Goal: Task Accomplishment & Management: Manage account settings

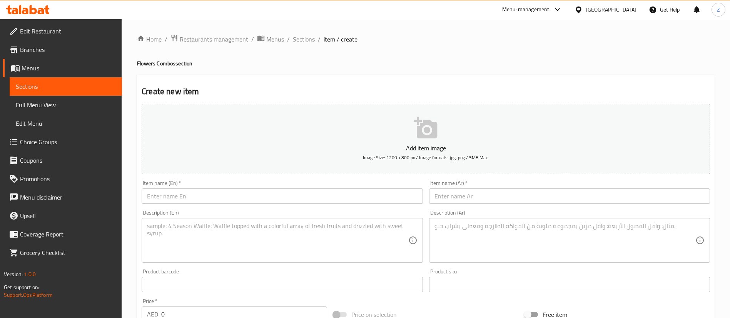
click at [308, 41] on span "Sections" at bounding box center [304, 39] width 22 height 9
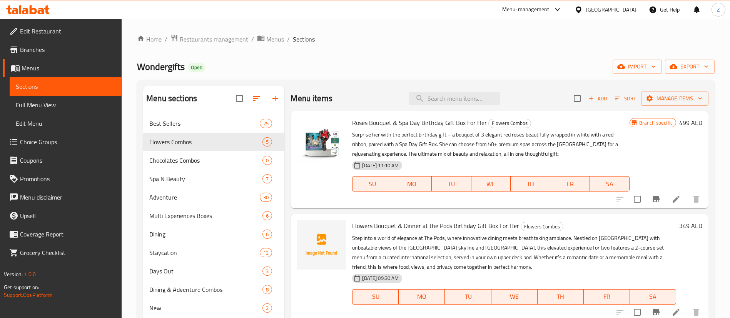
scroll to position [58, 0]
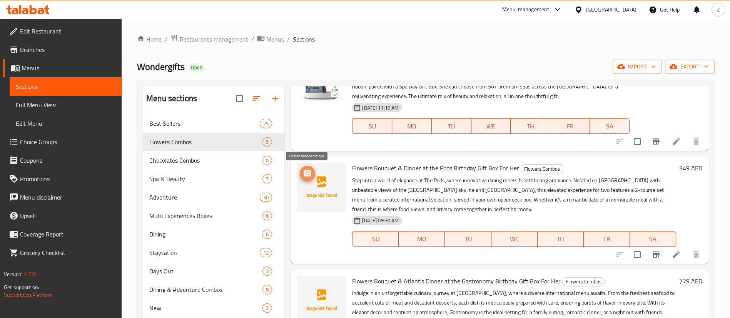
click at [308, 174] on circle "upload picture" at bounding box center [307, 173] width 2 height 2
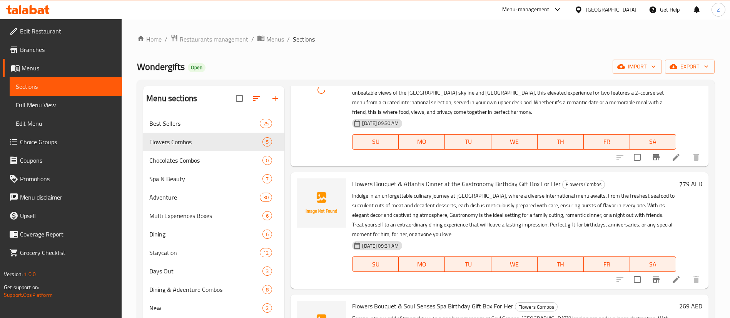
scroll to position [173, 0]
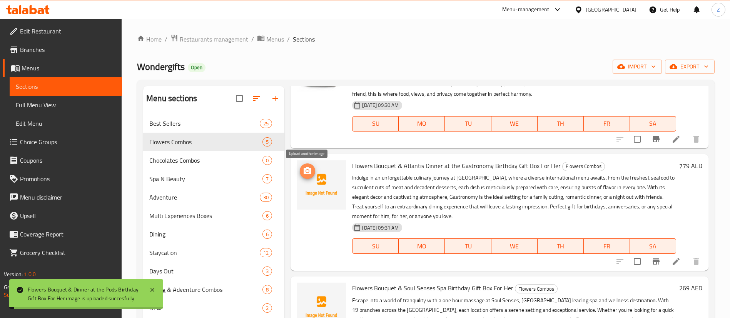
click at [312, 171] on icon "upload picture" at bounding box center [307, 171] width 9 height 9
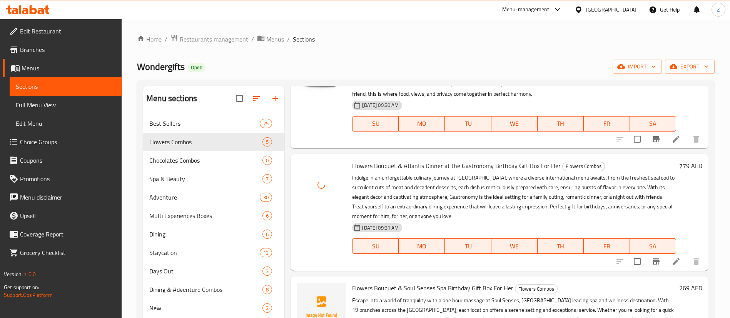
scroll to position [275, 0]
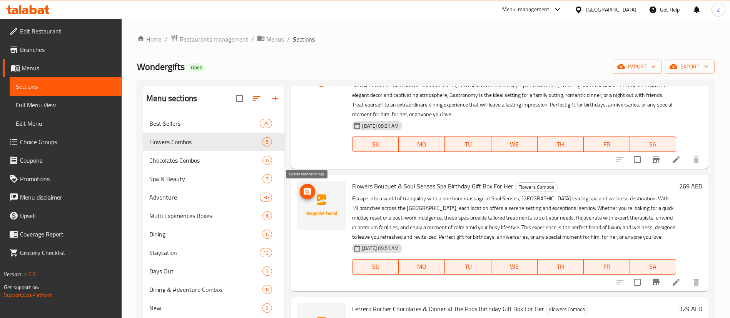
click at [306, 190] on icon "upload picture" at bounding box center [308, 191] width 8 height 7
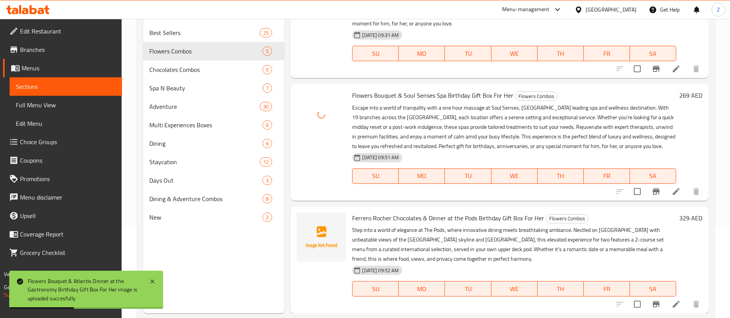
scroll to position [108, 0]
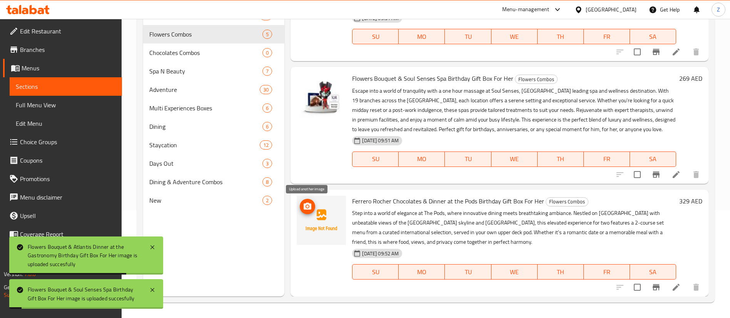
click at [309, 207] on icon "upload picture" at bounding box center [307, 206] width 9 height 9
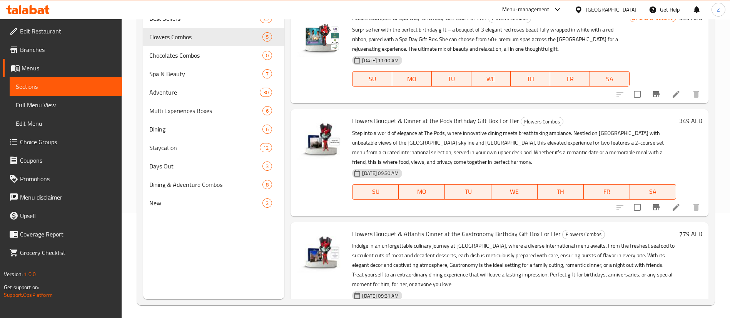
scroll to position [0, 0]
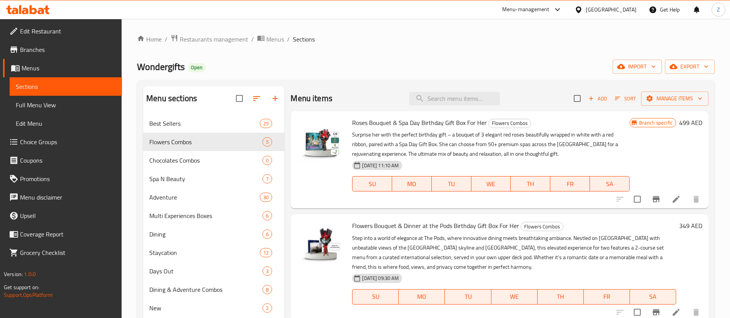
click at [594, 99] on span "Add" at bounding box center [597, 98] width 21 height 9
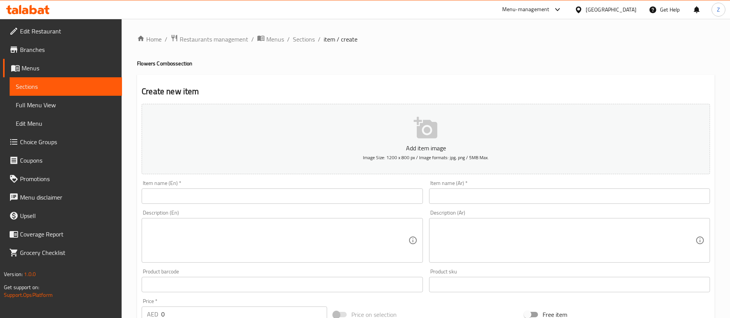
click at [252, 191] on input "text" at bounding box center [282, 196] width 281 height 15
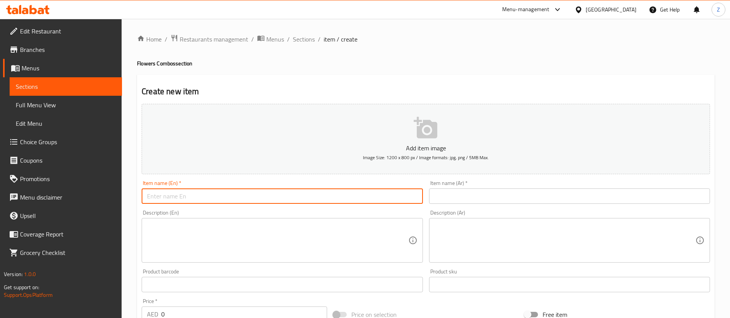
paste input "Ferrero Rocher Chocolates & Atlantis Dinner at the Gastronomy Birthday Gift Box…"
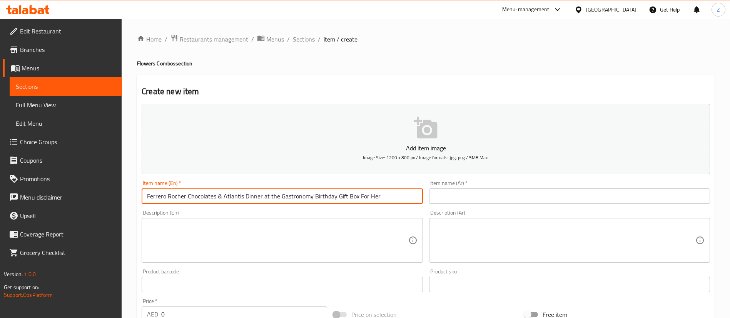
type input "Ferrero Rocher Chocolates & Atlantis Dinner at the Gastronomy Birthday Gift Box…"
click at [159, 235] on textarea at bounding box center [277, 240] width 261 height 37
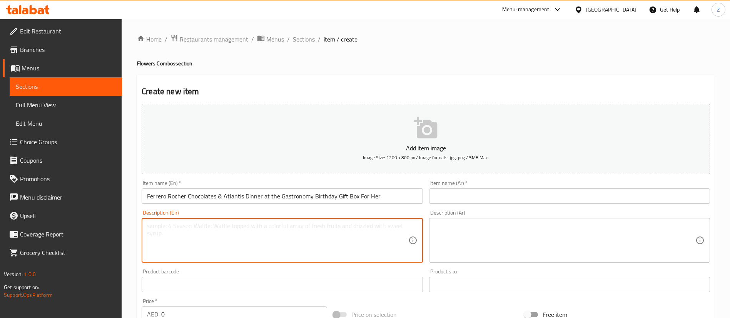
paste textarea "Indulge in an unforgettable culinary journey at Gastronomy, where a diverse int…"
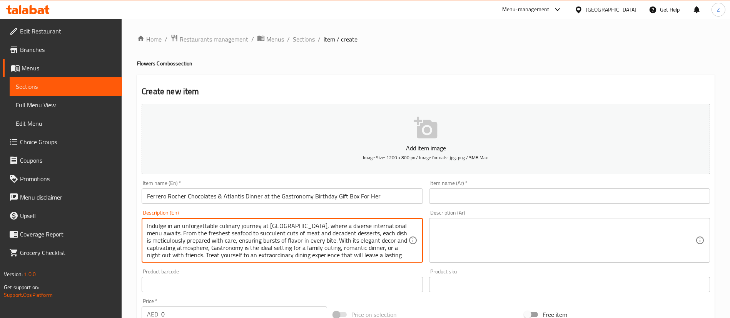
scroll to position [22, 0]
drag, startPoint x: 347, startPoint y: 239, endPoint x: 354, endPoint y: 270, distance: 31.9
click at [347, 243] on textarea "Indulge in an unforgettable culinary journey at Gastronomy, where a diverse int…" at bounding box center [277, 240] width 261 height 37
click at [347, 253] on textarea "Indulge in an unforgettable culinary journey at [GEOGRAPHIC_DATA], where a dive…" at bounding box center [277, 240] width 261 height 37
type textarea "Indulge in an unforgettable culinary journey at [GEOGRAPHIC_DATA], where a dive…"
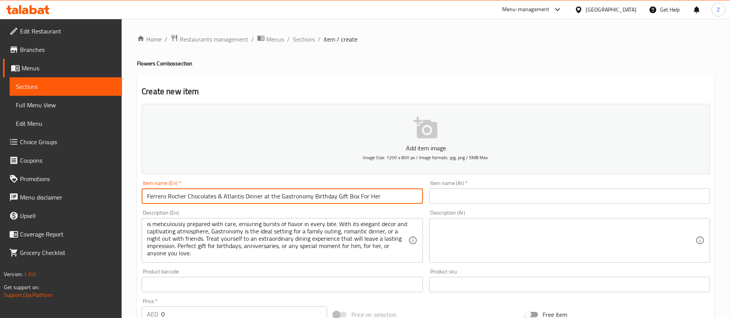
click at [289, 192] on input "Ferrero Rocher Chocolates & Atlantis Dinner at the Gastronomy Birthday Gift Box…" at bounding box center [282, 196] width 281 height 15
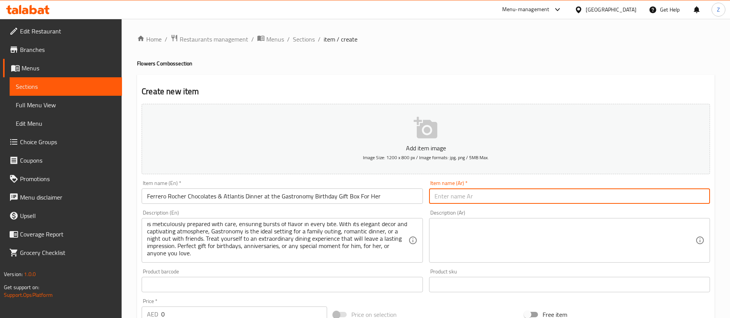
click at [501, 195] on input "text" at bounding box center [569, 196] width 281 height 15
paste input "شوكولاتة فيريرو روشيه وعشاء في أتلانتس غاسترونومي صندوق هدايا عيد ميلاد لها"
type input "شوكولاتة فيريرو روشيه وعشاء في أتلانتس غاسترونومي صندوق هدايا عيد ميلاد لها"
drag, startPoint x: 470, startPoint y: 247, endPoint x: 367, endPoint y: 246, distance: 102.7
click at [469, 247] on textarea at bounding box center [564, 240] width 261 height 37
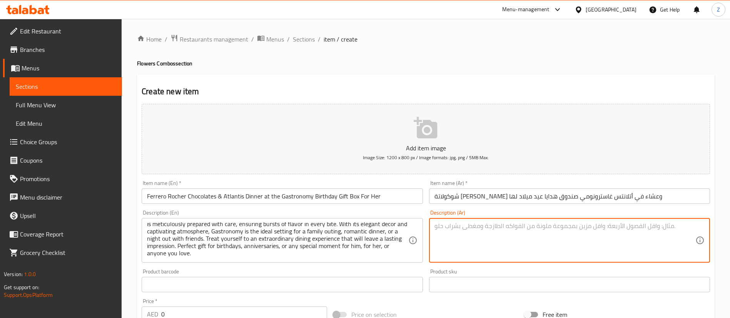
drag, startPoint x: 490, startPoint y: 235, endPoint x: 475, endPoint y: 235, distance: 15.0
click at [489, 235] on textarea at bounding box center [564, 240] width 261 height 37
paste textarea "استمتع برحلة طهي لا تُنسى في غاسترونومي، حيث بانتظارك قائمة عالمية متنوعة. من أ…"
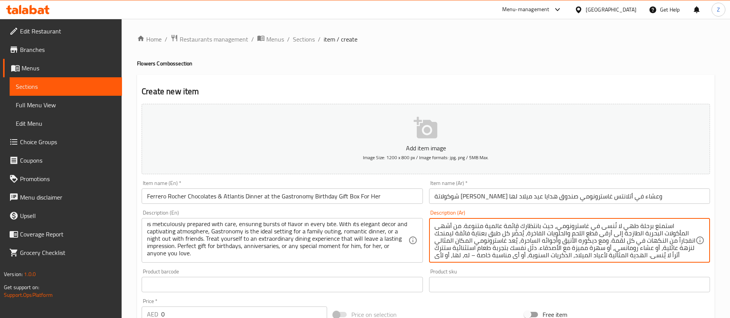
scroll to position [9, 0]
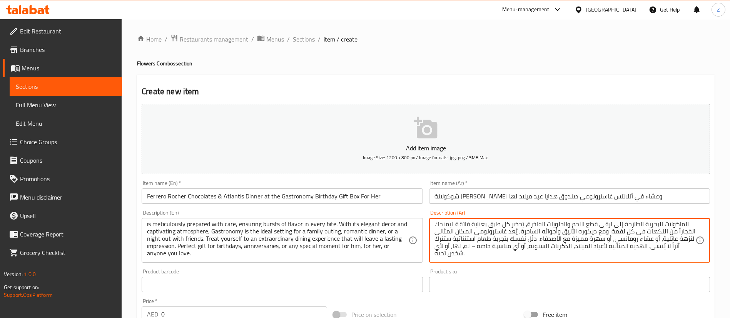
type textarea "استمتع برحلة طهي لا تُنسى في غاسترونومي، حيث بانتظارك قائمة عالمية متنوعة. من أ…"
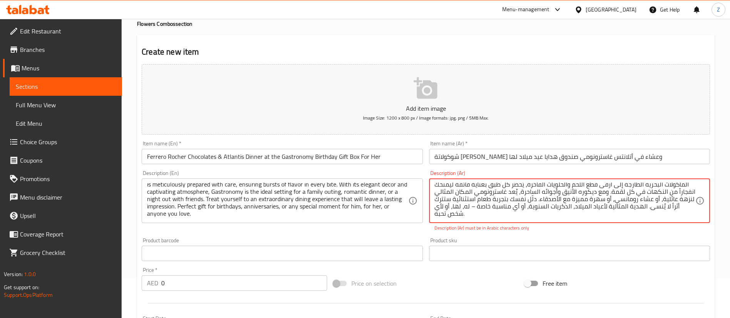
scroll to position [58, 0]
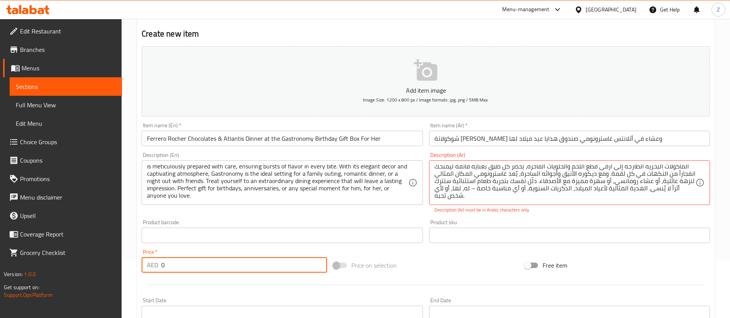
click at [221, 267] on input "0" at bounding box center [244, 264] width 166 height 15
paste input "759"
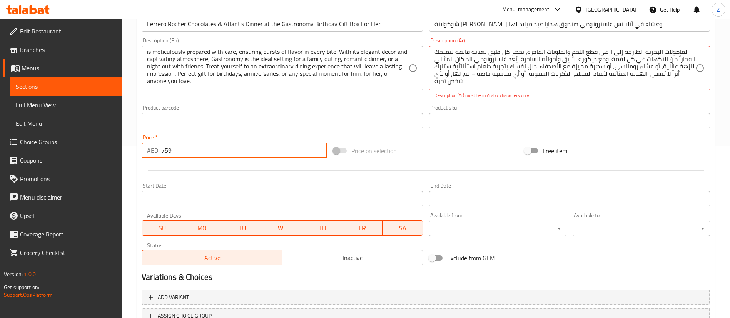
scroll to position [234, 0]
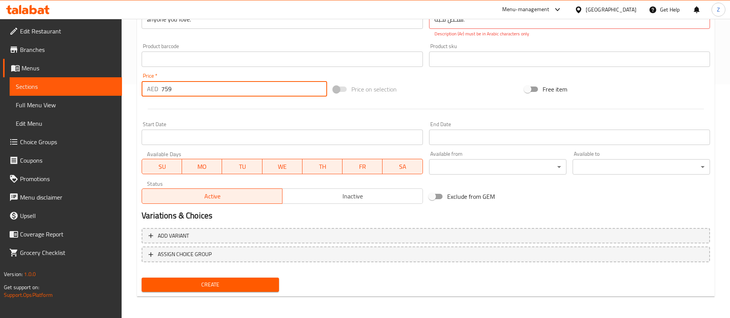
type input "759"
click at [207, 288] on span "Create" at bounding box center [210, 285] width 125 height 10
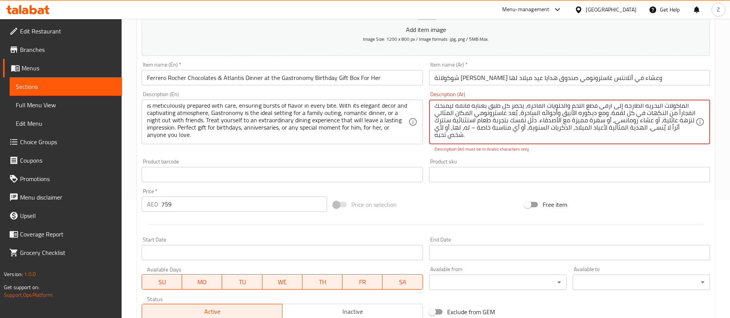
drag, startPoint x: 505, startPoint y: 134, endPoint x: 500, endPoint y: 134, distance: 4.6
click at [500, 134] on textarea "استمتع برحلة طهي لا تُنسى في غاسترونومي، حيث بانتظارك قائمة عالمية متنوعة. من أ…" at bounding box center [564, 122] width 261 height 37
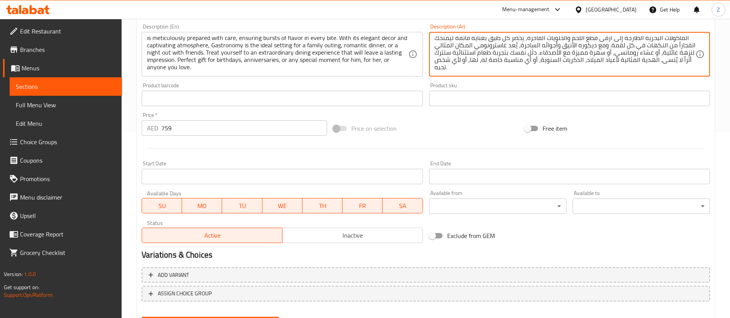
scroll to position [225, 0]
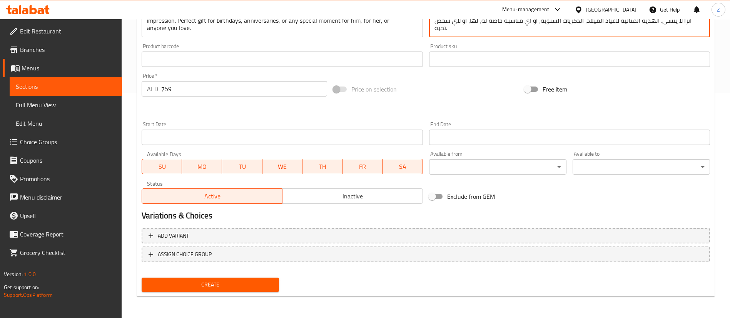
type textarea "استمتع برحلة طهي لا تُنسى في غاسترونومي، حيث بانتظارك قائمة عالمية متنوعة. من أ…"
click at [213, 280] on span "Create" at bounding box center [210, 285] width 125 height 10
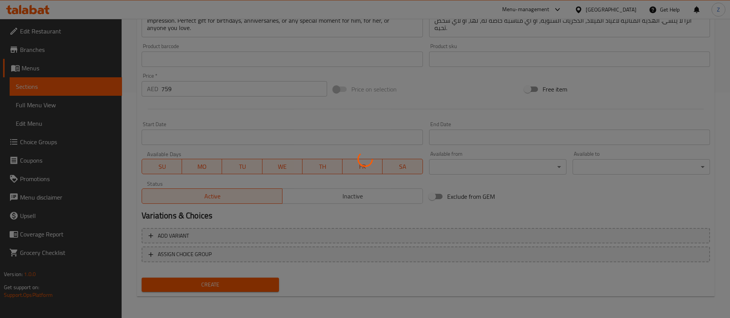
type input "0"
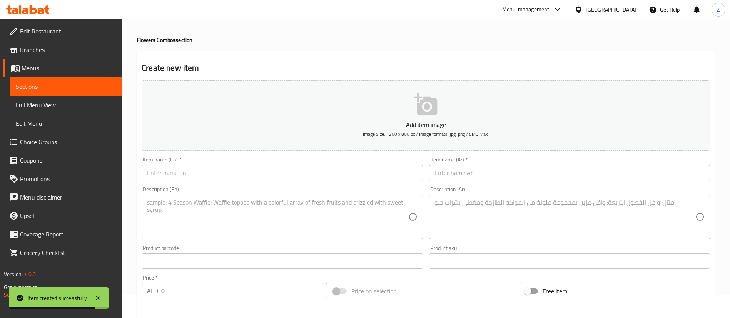
scroll to position [0, 0]
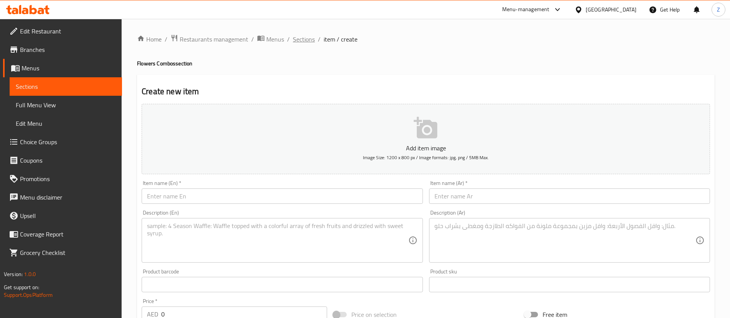
click at [302, 39] on span "Sections" at bounding box center [304, 39] width 22 height 9
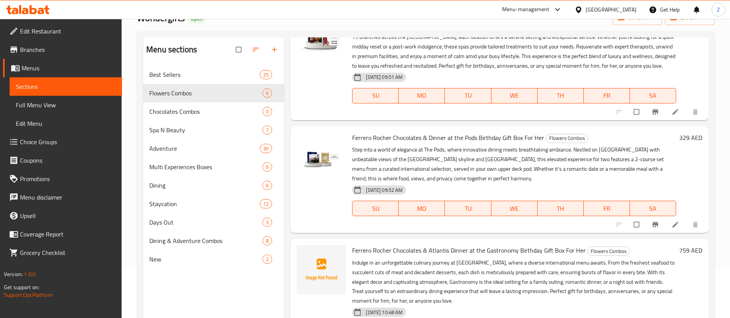
scroll to position [108, 0]
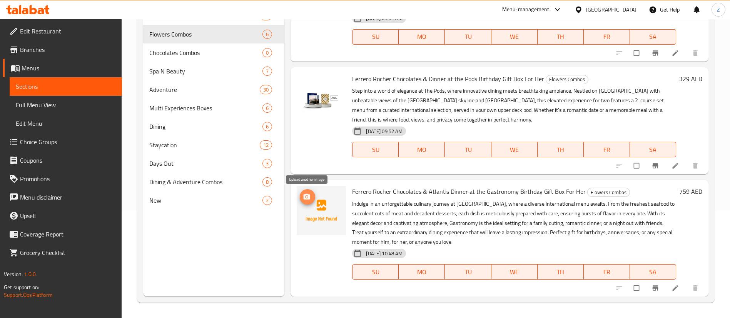
click at [308, 200] on icon "upload picture" at bounding box center [307, 197] width 8 height 8
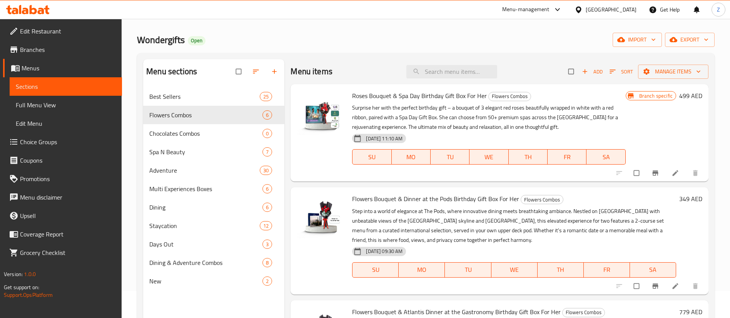
scroll to position [0, 0]
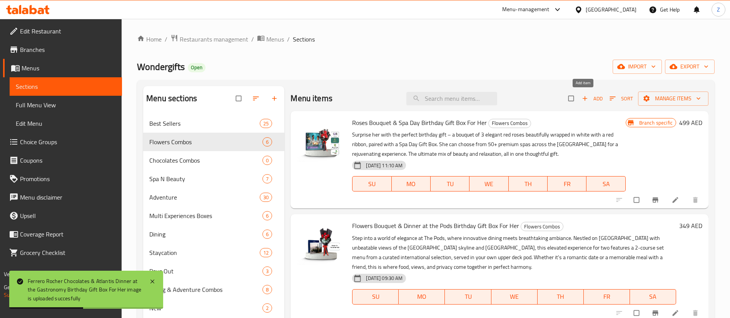
click at [590, 100] on span "Add" at bounding box center [592, 98] width 21 height 9
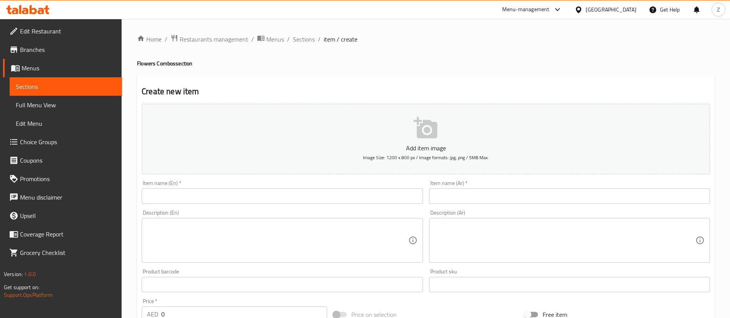
drag, startPoint x: 306, startPoint y: 41, endPoint x: 314, endPoint y: 57, distance: 17.2
click at [306, 42] on span "Sections" at bounding box center [304, 39] width 22 height 9
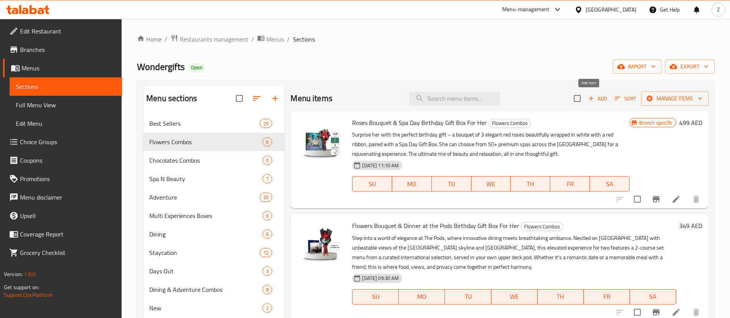
click at [589, 100] on span "Add" at bounding box center [597, 98] width 21 height 9
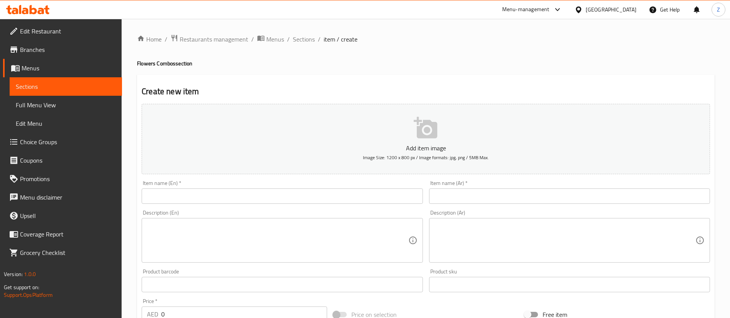
click at [224, 190] on input "text" at bounding box center [282, 196] width 281 height 15
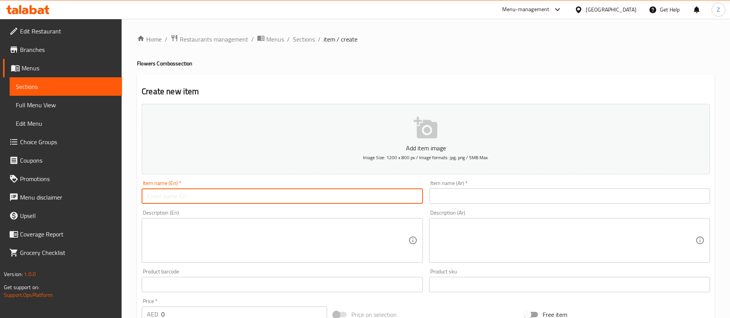
paste input "Ferrero Rocher Chocolates & Soul Senses Spa Birthday Gift Box For Her"
type input "Ferrero Rocher Chocolates & Soul Senses Spa Birthday Gift Box For Her"
click at [459, 191] on input "text" at bounding box center [569, 196] width 281 height 15
paste input "شوكولاتة فيريرو روشيه وجلسة سبا في سول سينسز صندوق هدايا عيد ميلاد لها"
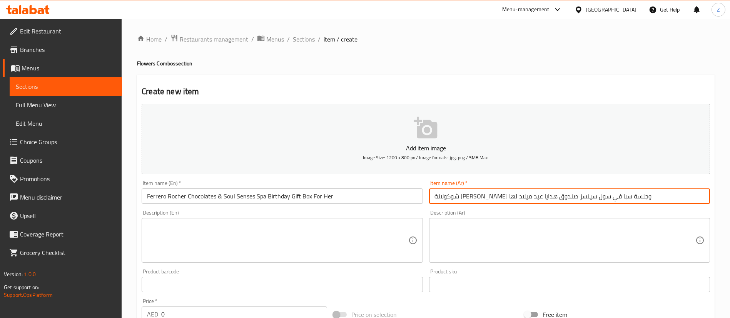
type input "شوكولاتة فيريرو روشيه وجلسة سبا في سول سينسز صندوق هدايا عيد ميلاد لها"
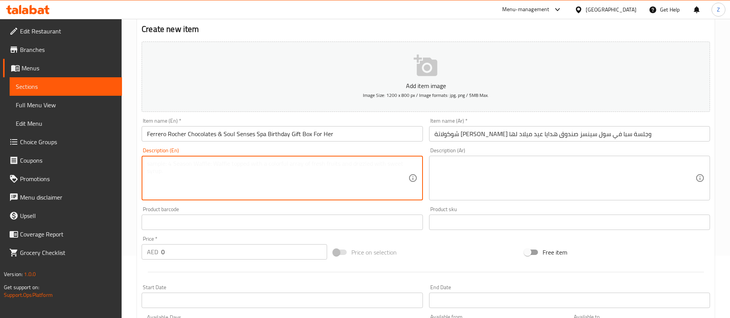
scroll to position [115, 0]
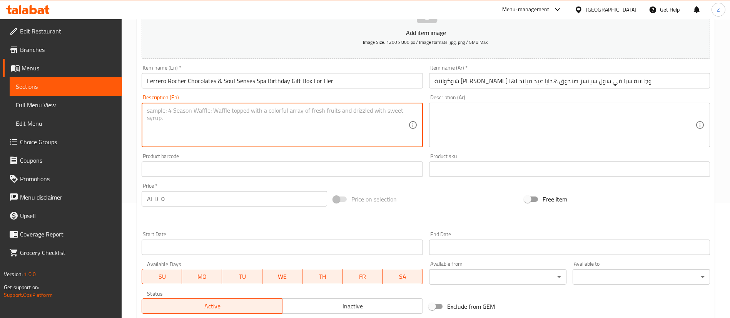
click at [284, 116] on textarea at bounding box center [277, 125] width 261 height 37
paste textarea "Escape into a world of tranquility with a one-hour massage at Soul Senses, UAE’…"
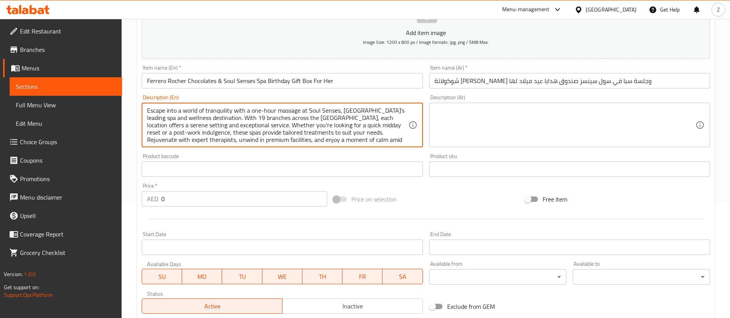
scroll to position [24, 0]
click at [340, 129] on textarea "Escape into a world of tranquility with a one-hour massage at Soul Senses, UAE’…" at bounding box center [277, 125] width 261 height 37
click at [343, 143] on textarea "Escape into a world of tranquility with a one-hour massage at Soul Senses, UAE’…" at bounding box center [277, 125] width 261 height 37
type textarea "Escape into a world of tranquility with a one-hour massage at Soul Senses, UAE’…"
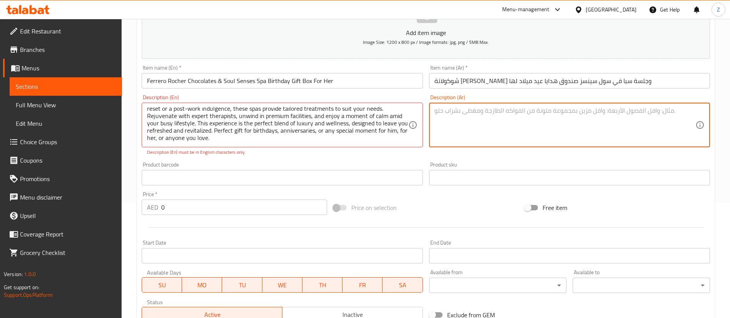
click at [464, 134] on textarea at bounding box center [564, 125] width 261 height 37
paste textarea "اهرب إلى عالم من السكينة مع جلسة مساج لمدة ساعة في سول سينسز، الوجهة الرائدة لل…"
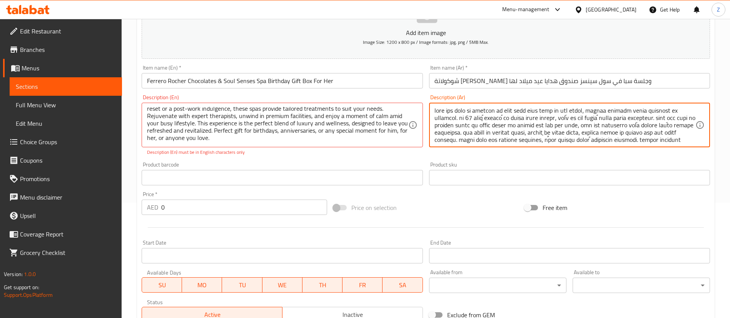
scroll to position [17, 0]
drag, startPoint x: 505, startPoint y: 139, endPoint x: 500, endPoint y: 139, distance: 5.0
click at [500, 139] on textarea at bounding box center [564, 125] width 261 height 37
type textarea "اهرب إلى عالم من السكينة مع جلسة مساج لمدة ساعة في سول سينسز، الوجهة الرائدة لل…"
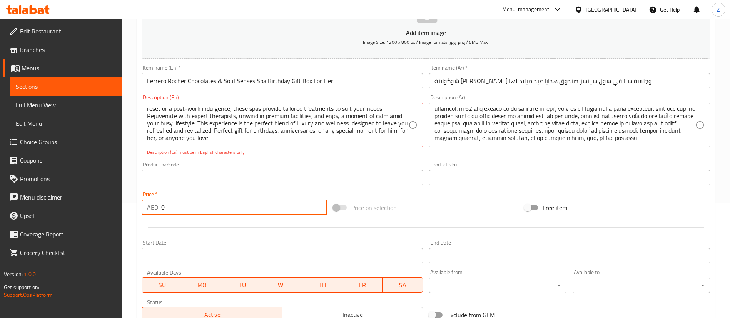
click at [213, 211] on input "0" at bounding box center [244, 207] width 166 height 15
paste input "249"
type input "249"
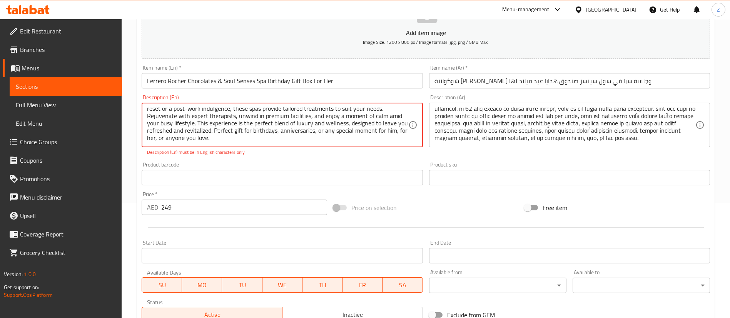
click at [313, 166] on div "Product barcode Product barcode" at bounding box center [282, 173] width 281 height 23
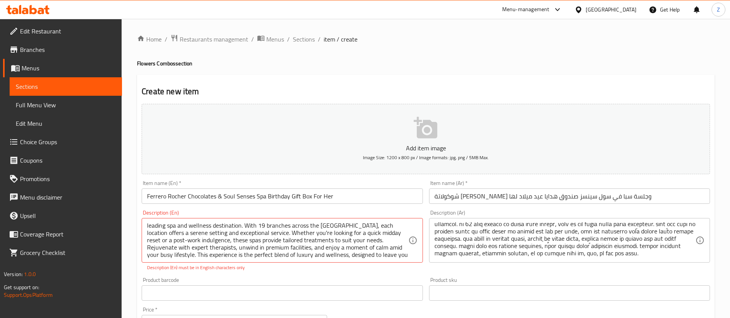
scroll to position [0, 0]
drag, startPoint x: 353, startPoint y: 226, endPoint x: 356, endPoint y: 235, distance: 9.5
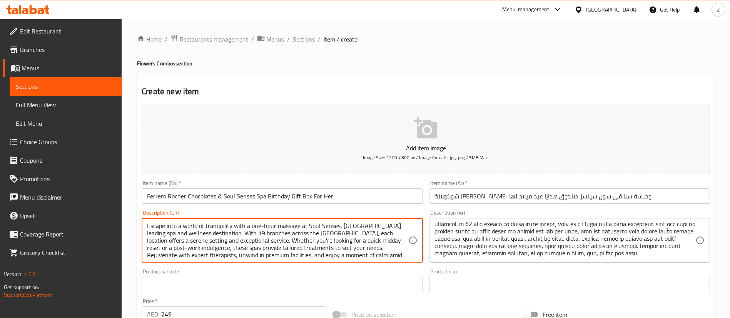
type textarea "Escape into a world of tranquility with a one-hour massage at Soul Senses, [GEO…"
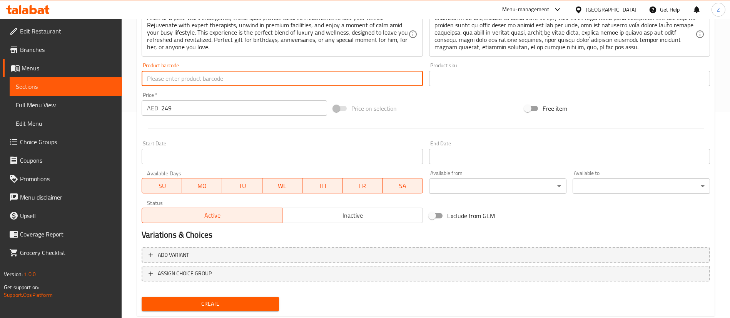
scroll to position [225, 0]
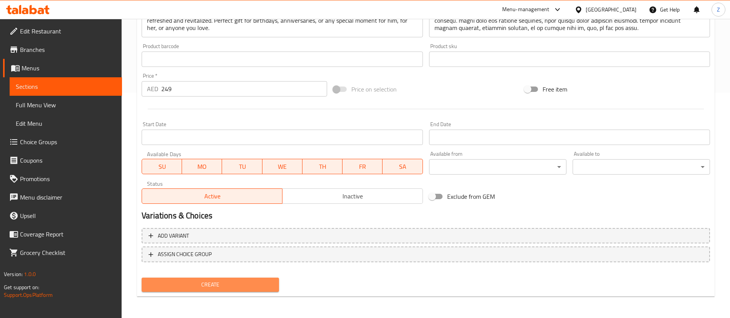
click at [238, 289] on span "Create" at bounding box center [210, 285] width 125 height 10
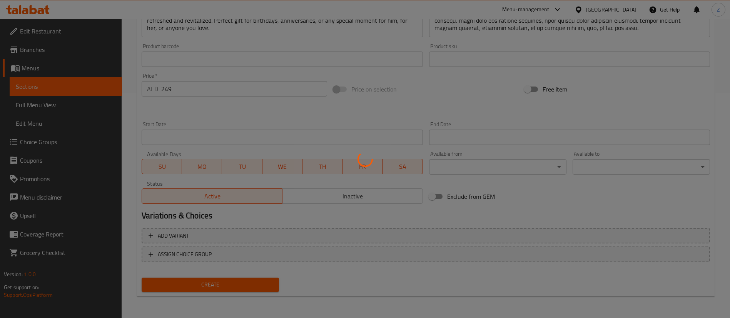
type input "0"
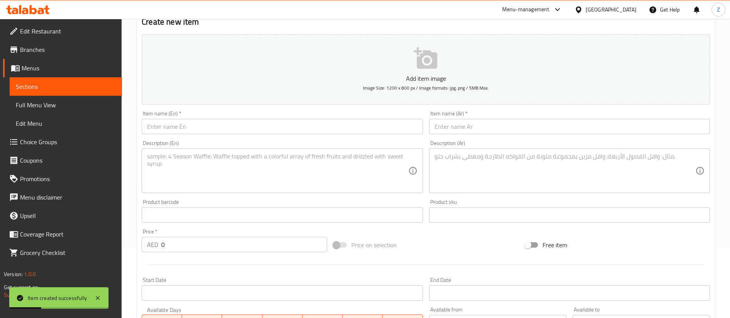
scroll to position [0, 0]
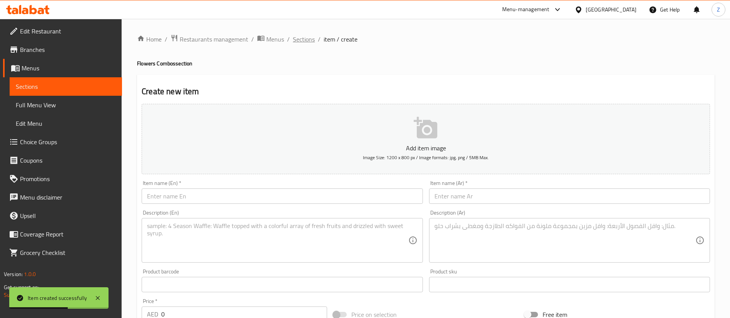
click at [312, 40] on span "Sections" at bounding box center [304, 39] width 22 height 9
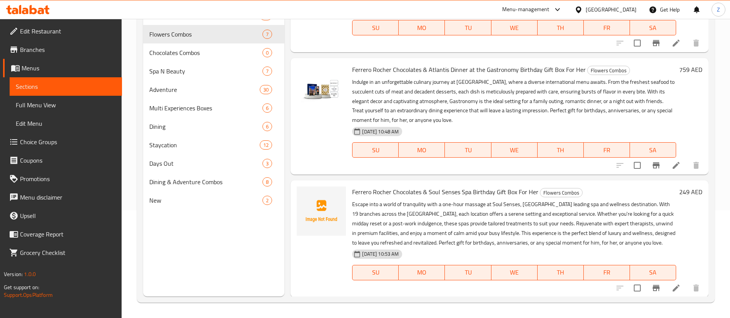
scroll to position [520, 0]
click at [309, 200] on icon "upload picture" at bounding box center [307, 196] width 9 height 9
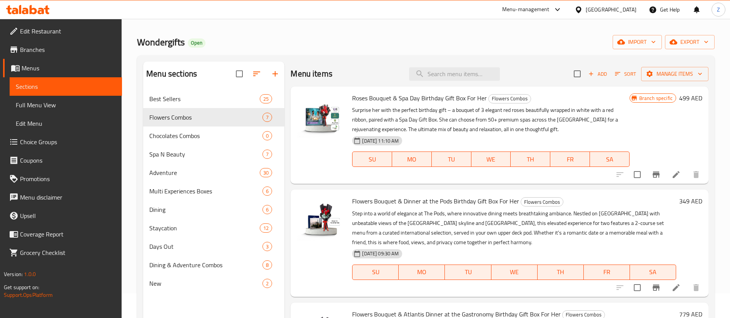
scroll to position [0, 0]
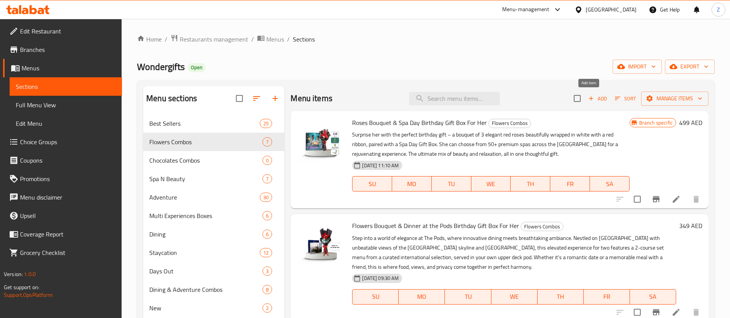
click at [589, 100] on span "Add" at bounding box center [597, 98] width 21 height 9
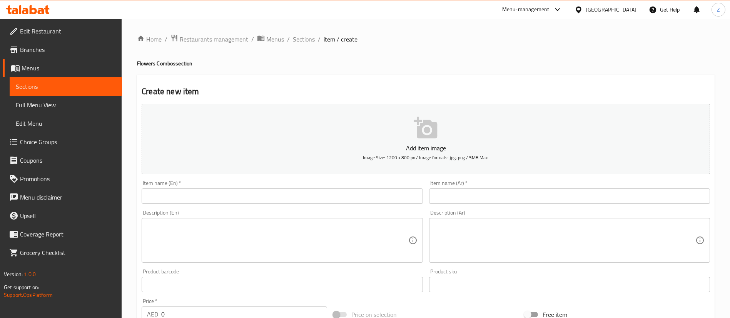
drag, startPoint x: 466, startPoint y: 199, endPoint x: 462, endPoint y: 200, distance: 3.9
click at [464, 198] on input "text" at bounding box center [569, 196] width 281 height 15
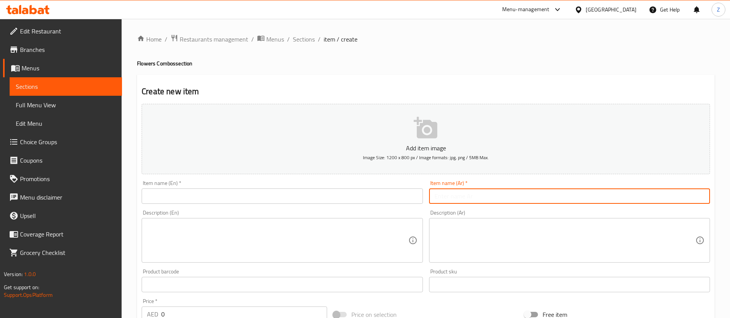
paste input "شوكولاتة فيريرو روشيه ويوم سبا لشخصين صندوق هدايا عيد ميلاد لها"
type input "شوكولاتة فيريرو روشيه ويوم سبا لشخصين صندوق هدايا عيد ميلاد لها"
click at [329, 199] on input "text" at bounding box center [282, 196] width 281 height 15
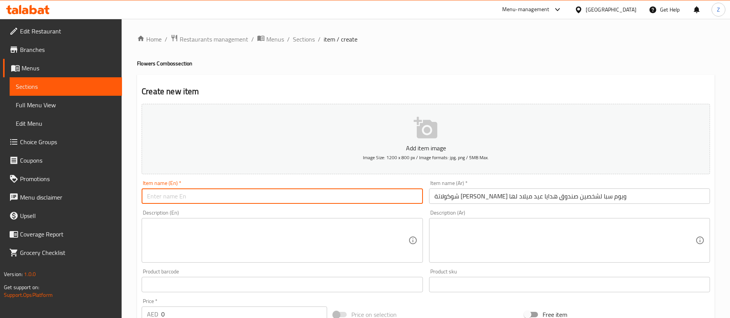
paste input "Ferrero Rocher Chocolates & Spa Day for Two Birthday Gift Box For Her"
type input "Ferrero Rocher Chocolates & Spa Day for Two Birthday Gift Box For Her"
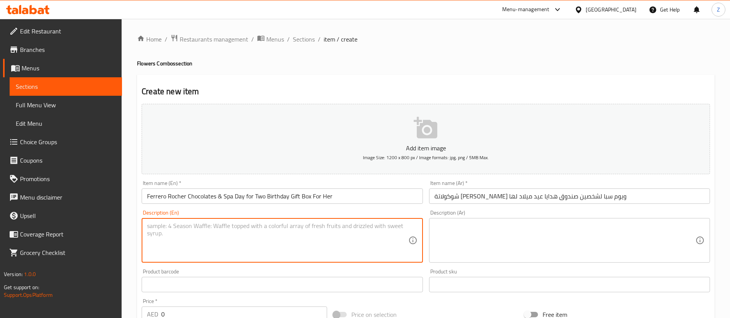
click at [374, 248] on textarea at bounding box center [277, 240] width 261 height 37
paste textarea "Treat yourself and a loved one to a luxurious Spa Day for Two Gift Box, offerin…"
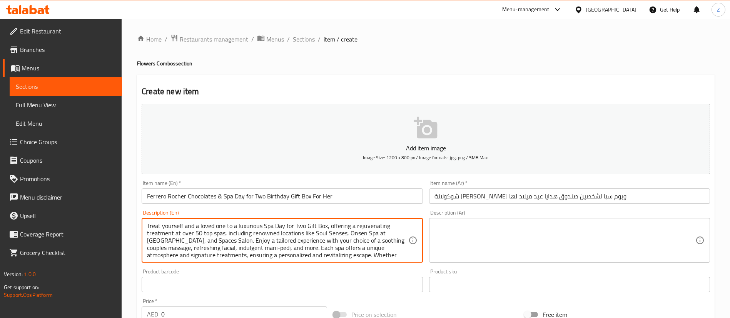
scroll to position [17, 0]
type textarea "Treat yourself and a loved one to a luxurious Spa Day for Two Gift Box, offerin…"
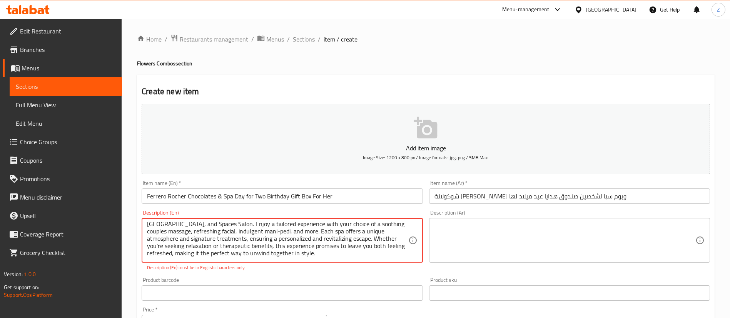
click at [452, 232] on textarea at bounding box center [564, 240] width 261 height 37
paste textarea "دلّل نفسك وأحد أحبائك بيوم سبا فاخر لشخصين مع صندوق هدايا سبا داي، الذي يقدّم ل…"
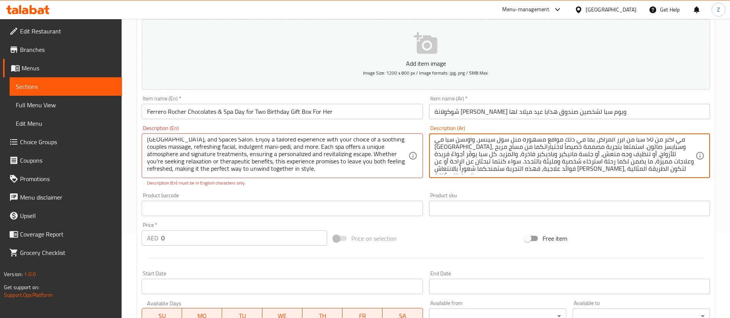
scroll to position [115, 0]
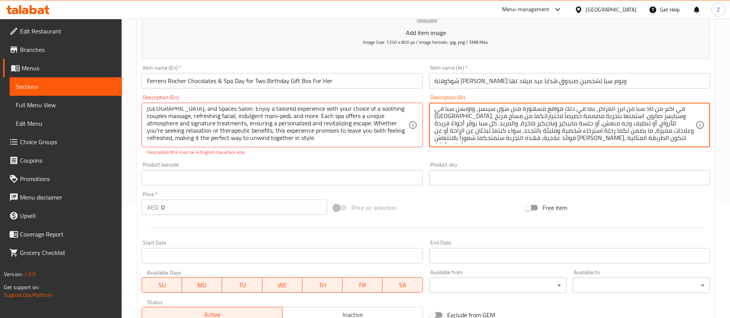
type textarea "دلّل نفسك وأحد أحبائك بيوم سبا فاخر لشخصين مع صندوق هدايا سبا داي، الذي يقدّم ل…"
drag, startPoint x: 277, startPoint y: 208, endPoint x: 282, endPoint y: 199, distance: 9.8
click at [276, 208] on input "0" at bounding box center [244, 207] width 166 height 15
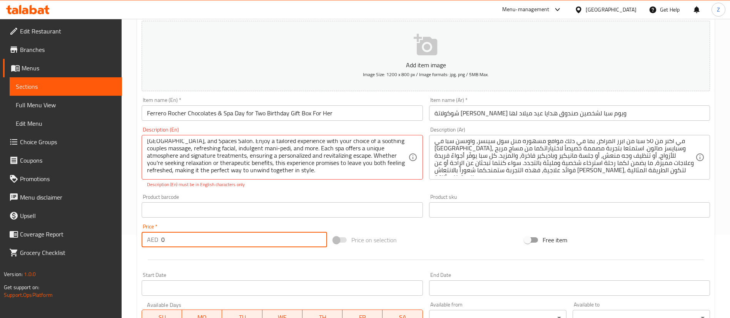
scroll to position [58, 0]
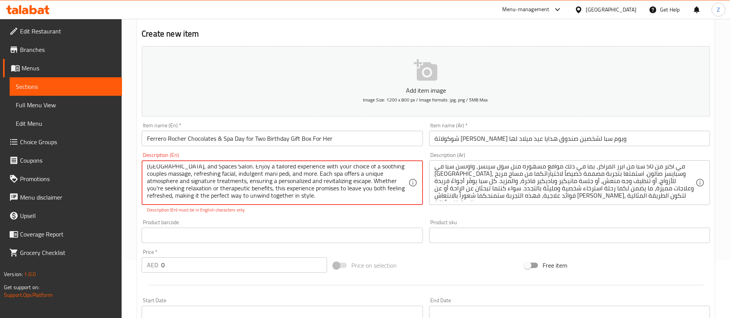
click at [216, 262] on input "0" at bounding box center [244, 264] width 166 height 15
click at [302, 200] on textarea "Treat yourself and a loved one to a luxurious Spa Day for Two Gift Box, offerin…" at bounding box center [277, 183] width 261 height 37
click at [324, 192] on textarea "Treat yourself and a loved one to a luxurious Spa Day for Two Gift Box, offerin…" at bounding box center [277, 183] width 261 height 37
click at [336, 188] on textarea "Treat yourself and a loved one to a luxurious Spa Day for Two Gift Box, offerin…" at bounding box center [277, 183] width 261 height 37
drag, startPoint x: 306, startPoint y: 200, endPoint x: 297, endPoint y: 200, distance: 9.6
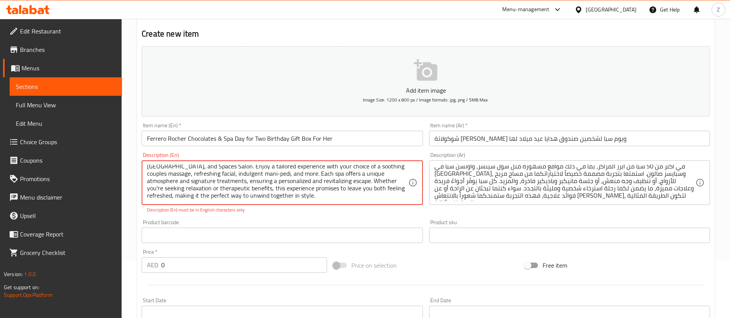
click at [305, 200] on textarea "Treat yourself and a loved one to a luxurious Spa Day for Two Gift Box, offerin…" at bounding box center [277, 183] width 261 height 37
click at [274, 202] on div "Treat yourself and a loved one to a luxurious Spa Day for Two Gift Box, offerin…" at bounding box center [282, 182] width 281 height 45
drag, startPoint x: 217, startPoint y: 191, endPoint x: 174, endPoint y: 179, distance: 45.3
click at [215, 191] on textarea "Treat yourself and a loved one to a luxurious Spa Day for Two Gift Box, offerin…" at bounding box center [277, 183] width 261 height 37
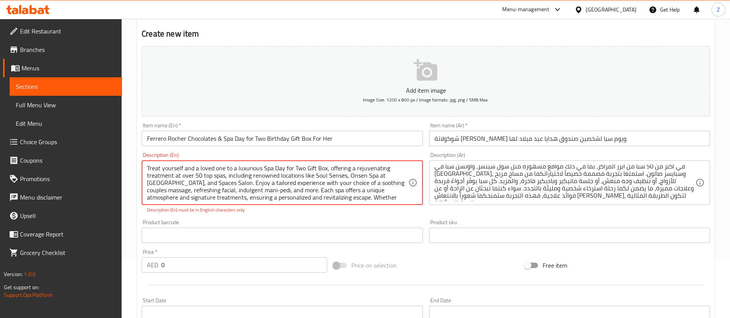
drag, startPoint x: 161, startPoint y: 183, endPoint x: 157, endPoint y: 183, distance: 4.6
click at [157, 183] on textarea "Treat yourself and a loved one to a luxurious Spa Day for Two Gift Box, offerin…" at bounding box center [277, 183] width 261 height 37
click at [155, 183] on textarea "Treat yourself and a loved one to a luxurious Spa Day for Two Gift Box, offerin…" at bounding box center [277, 183] width 261 height 37
type textarea "Treat yourself and a loved one to a luxurious Spa Day for Two Gift Box, offerin…"
click at [267, 215] on div "Add item image Image Size: 1200 x 800 px / Image formats: jpg, png / 5MB Max. I…" at bounding box center [426, 213] width 574 height 340
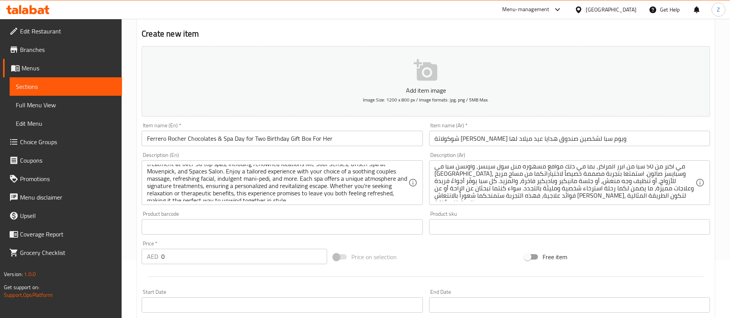
scroll to position [17, 0]
click at [248, 250] on input "0" at bounding box center [244, 256] width 166 height 15
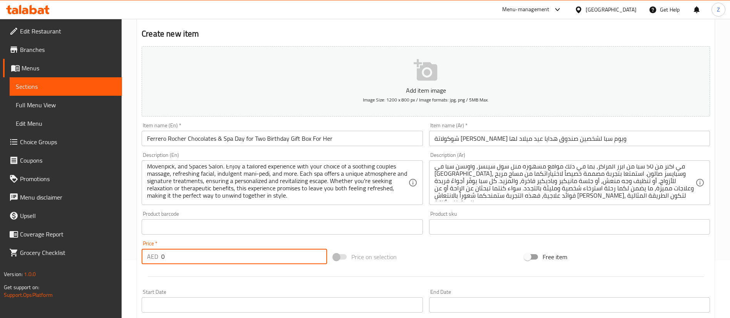
paste input "369"
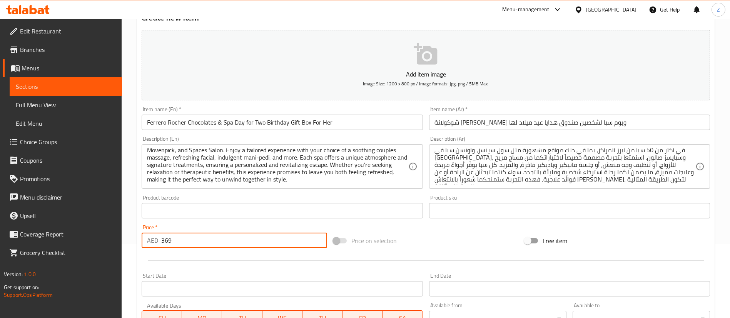
scroll to position [225, 0]
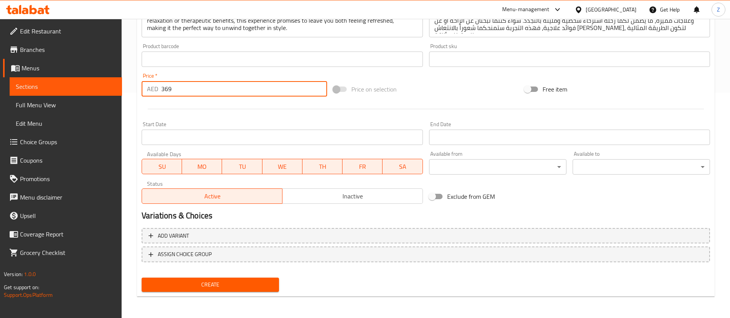
type input "369"
click at [234, 284] on span "Create" at bounding box center [210, 285] width 125 height 10
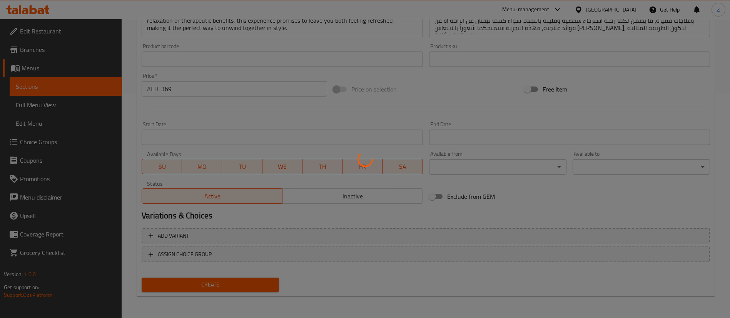
type input "0"
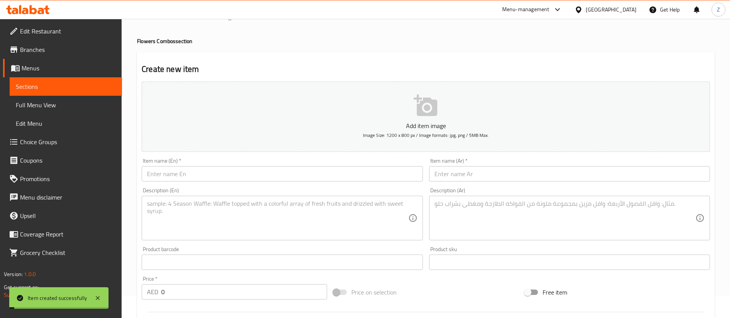
scroll to position [0, 0]
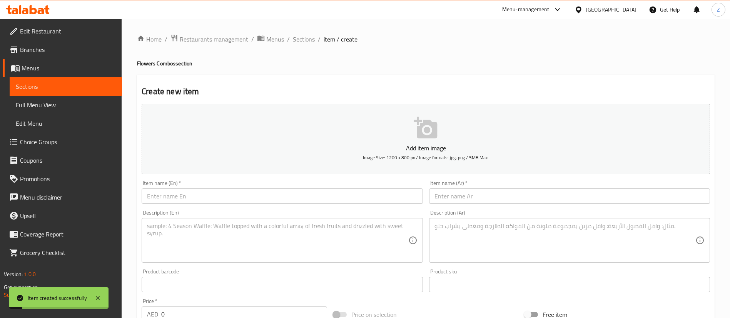
click at [311, 37] on span "Sections" at bounding box center [304, 39] width 22 height 9
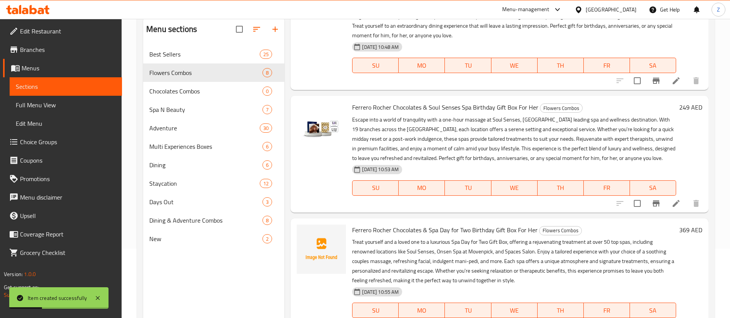
scroll to position [108, 0]
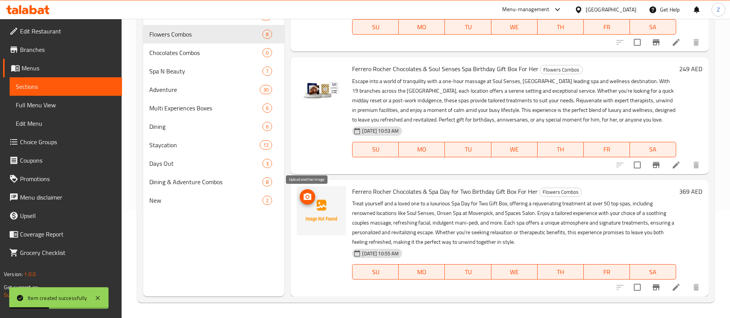
click at [309, 201] on icon "upload picture" at bounding box center [307, 196] width 9 height 9
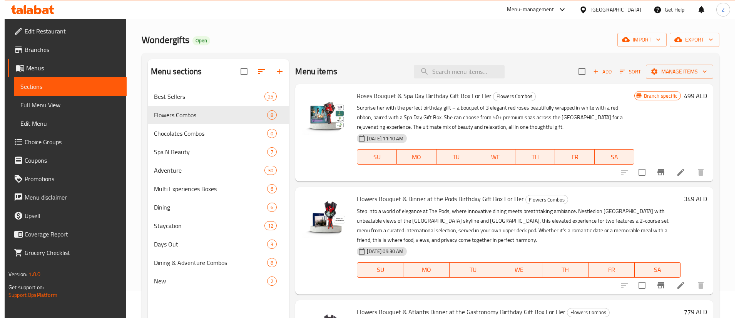
scroll to position [0, 0]
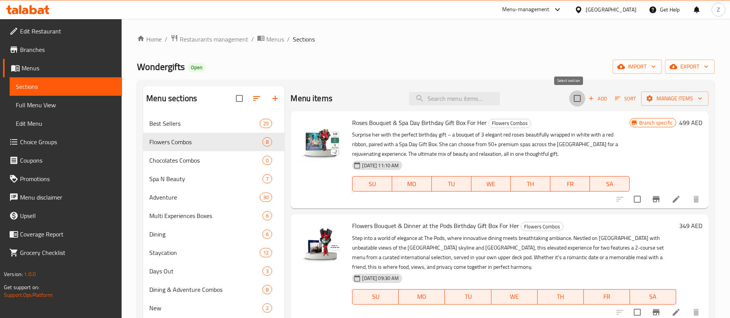
click at [570, 97] on input "checkbox" at bounding box center [577, 98] width 16 height 16
checkbox input "true"
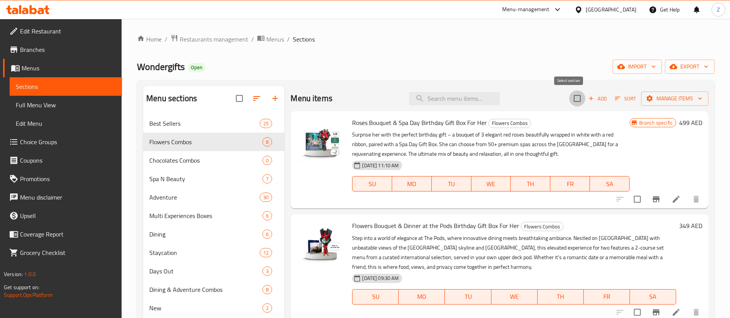
checkbox input "true"
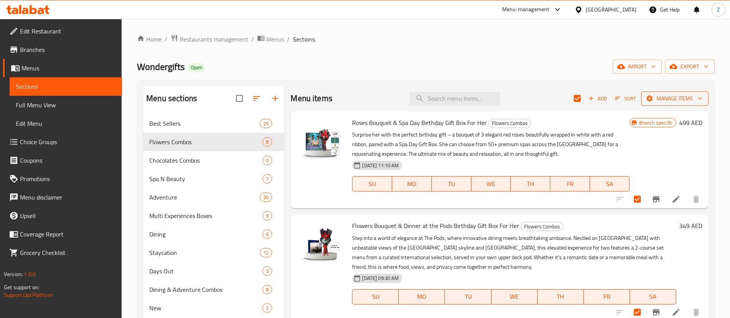
click at [679, 98] on span "Manage items" at bounding box center [674, 99] width 55 height 10
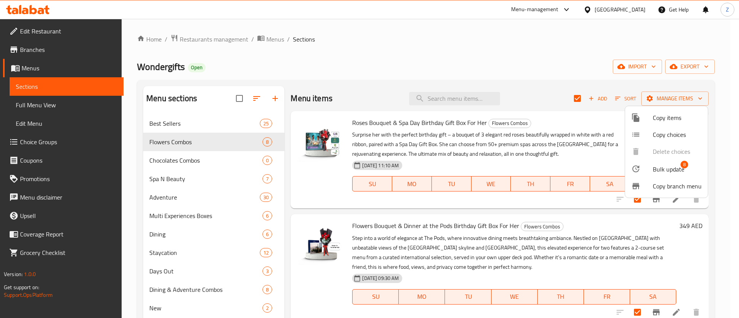
click at [656, 171] on span "Bulk update" at bounding box center [669, 169] width 32 height 9
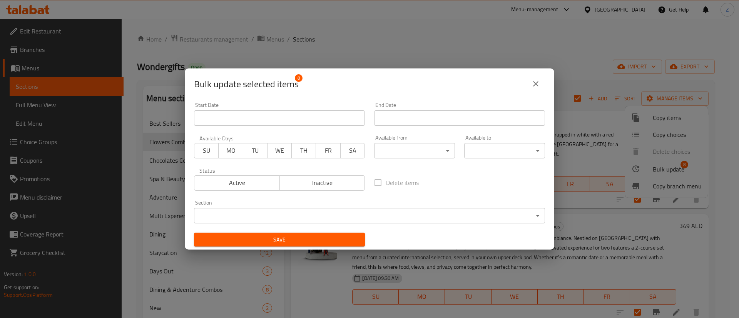
drag, startPoint x: 536, startPoint y: 87, endPoint x: 540, endPoint y: 98, distance: 12.2
click at [537, 87] on icon "close" at bounding box center [535, 83] width 9 height 9
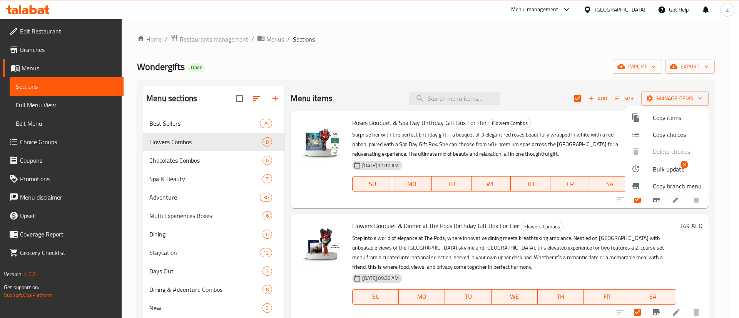
click at [654, 119] on span "Copy items" at bounding box center [677, 117] width 49 height 9
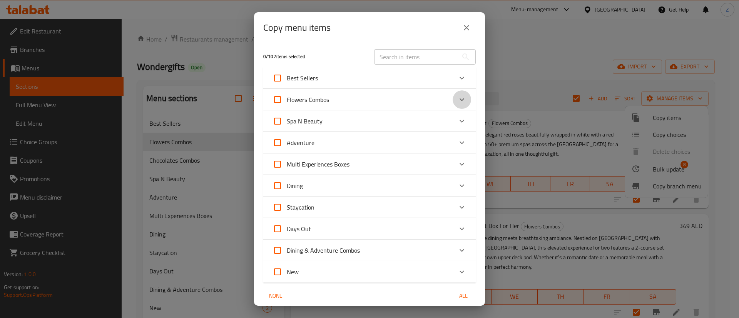
drag, startPoint x: 454, startPoint y: 100, endPoint x: 441, endPoint y: 115, distance: 19.6
click at [459, 100] on icon "Expand" at bounding box center [461, 99] width 5 height 3
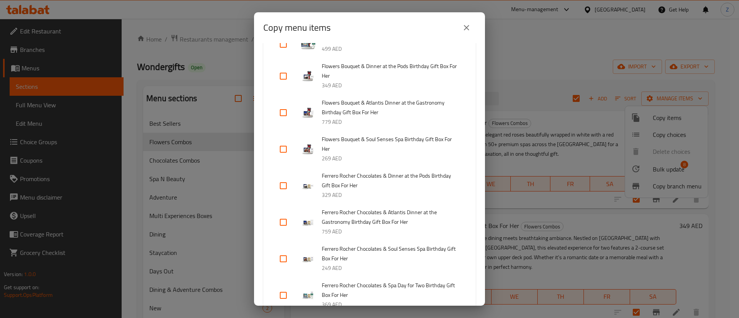
scroll to position [289, 0]
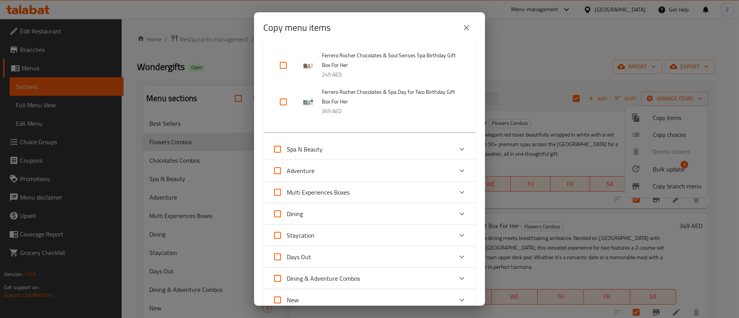
drag, startPoint x: 280, startPoint y: 107, endPoint x: 284, endPoint y: 98, distance: 9.6
click at [280, 105] on input "checkbox" at bounding box center [283, 102] width 18 height 18
checkbox input "true"
drag, startPoint x: 284, startPoint y: 62, endPoint x: 278, endPoint y: 92, distance: 30.0
click at [283, 63] on input "checkbox" at bounding box center [283, 65] width 18 height 18
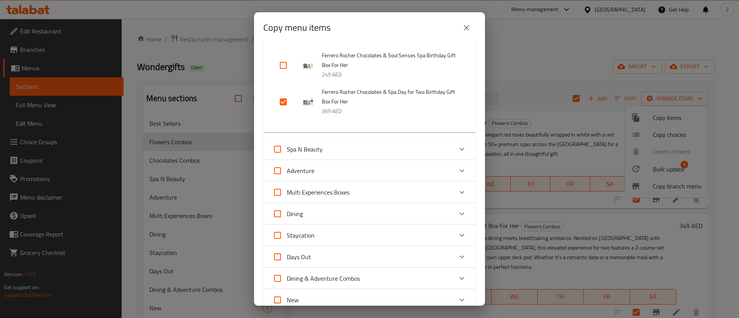
checkbox input "true"
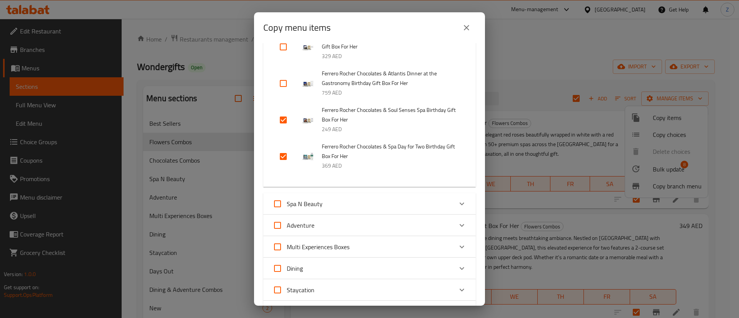
scroll to position [173, 0]
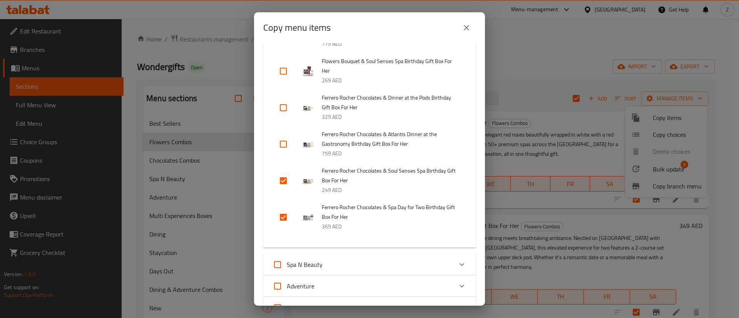
click at [283, 144] on input "checkbox" at bounding box center [283, 144] width 18 height 18
checkbox input "true"
click at [281, 106] on input "checkbox" at bounding box center [283, 107] width 18 height 18
checkbox input "true"
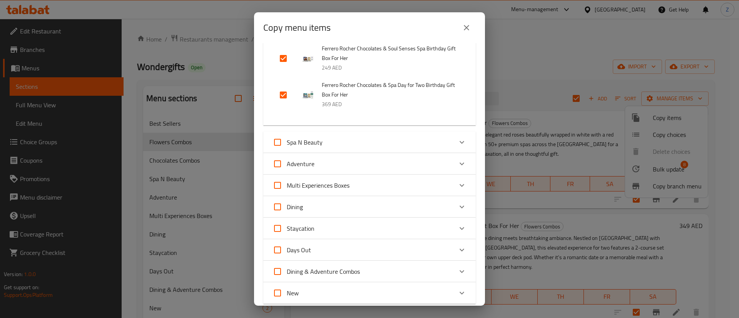
scroll to position [404, 0]
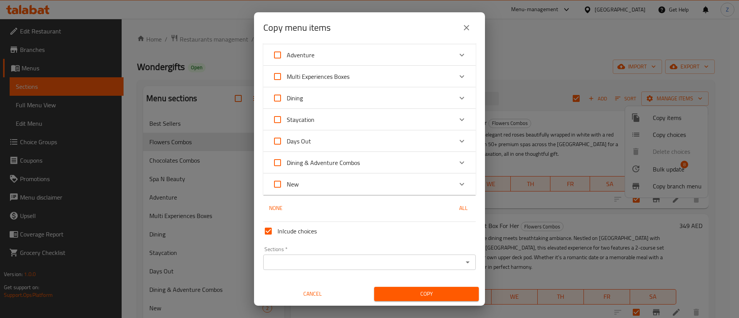
click at [428, 290] on span "Copy" at bounding box center [426, 294] width 92 height 10
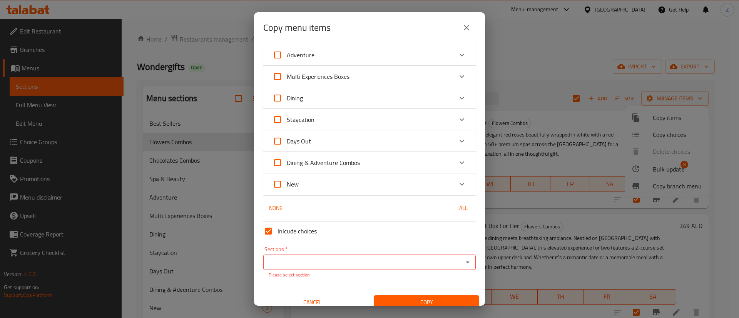
click at [360, 264] on input "Sections   *" at bounding box center [362, 262] width 195 height 11
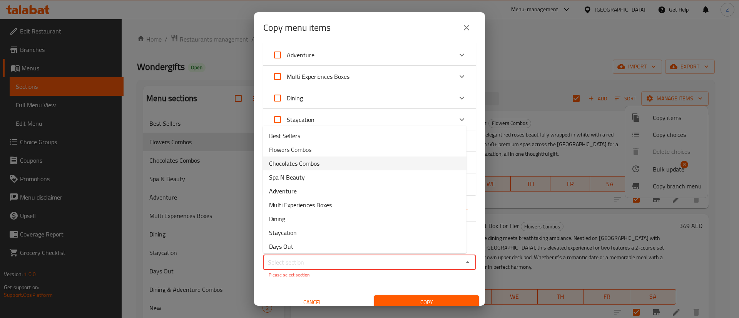
click at [314, 166] on span "Chocolates Combos" at bounding box center [294, 163] width 50 height 9
type input "Chocolates Combos"
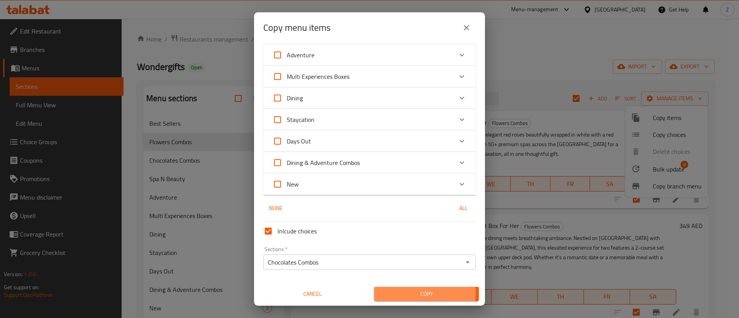
click at [409, 294] on span "Copy" at bounding box center [426, 294] width 92 height 10
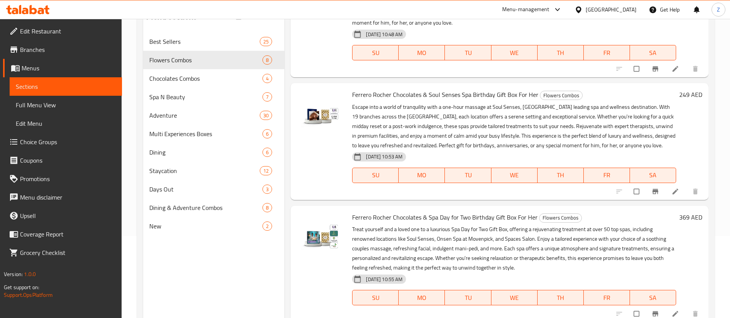
scroll to position [108, 0]
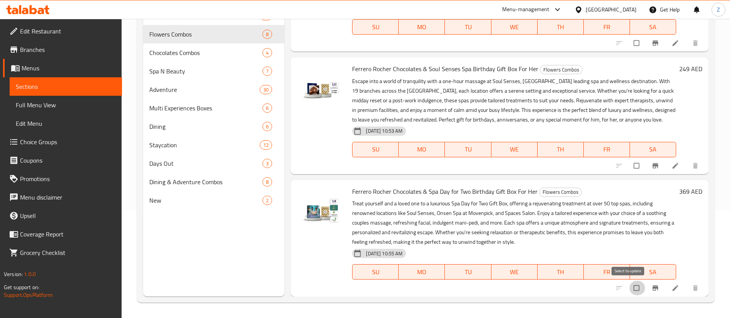
click at [629, 290] on input "checkbox" at bounding box center [637, 288] width 16 height 15
checkbox input "true"
drag, startPoint x: 628, startPoint y: 166, endPoint x: 627, endPoint y: 170, distance: 3.9
click at [629, 167] on input "checkbox" at bounding box center [637, 166] width 16 height 15
checkbox input "true"
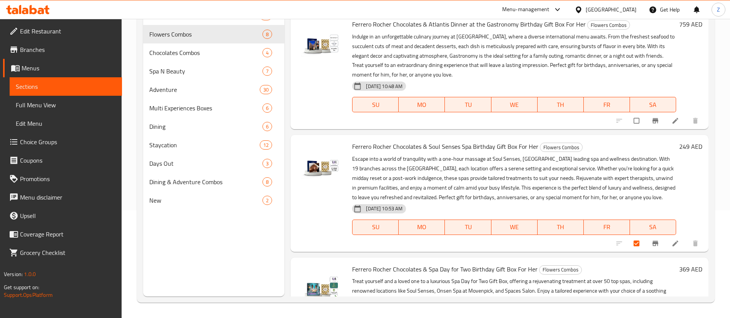
scroll to position [527, 0]
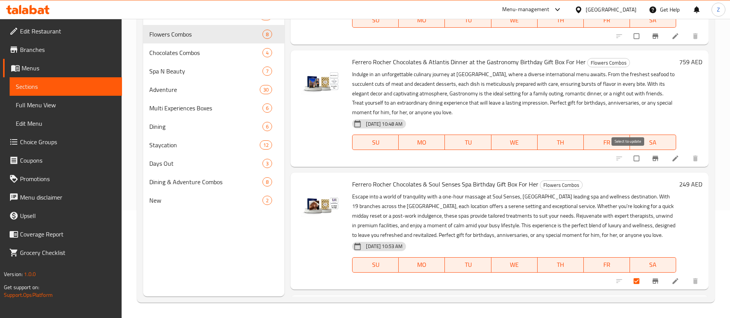
click at [629, 160] on input "checkbox" at bounding box center [637, 158] width 16 height 15
checkbox input "true"
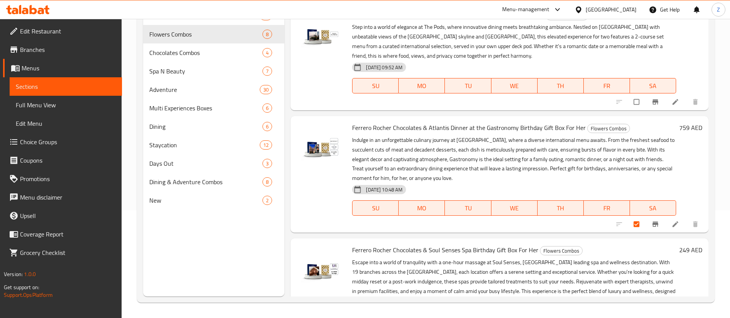
scroll to position [412, 0]
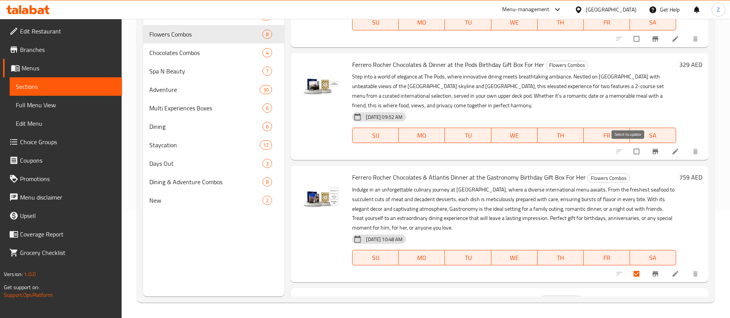
drag, startPoint x: 627, startPoint y: 154, endPoint x: 623, endPoint y: 188, distance: 34.5
click at [629, 155] on input "checkbox" at bounding box center [637, 151] width 16 height 15
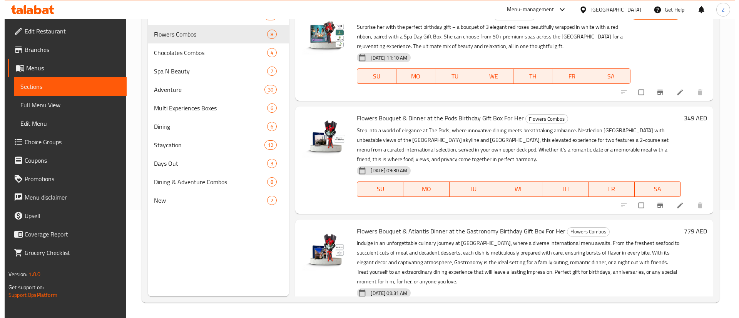
scroll to position [0, 0]
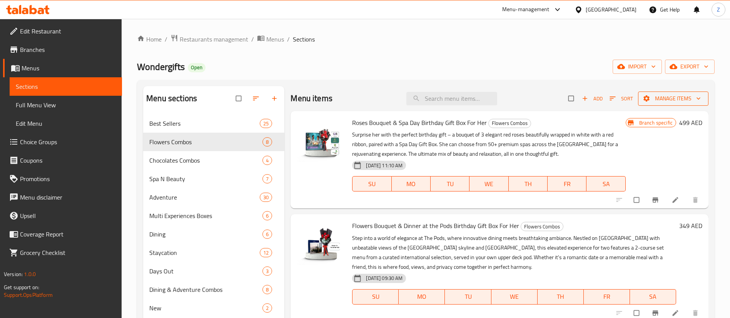
click at [694, 97] on icon "button" at bounding box center [698, 99] width 8 height 8
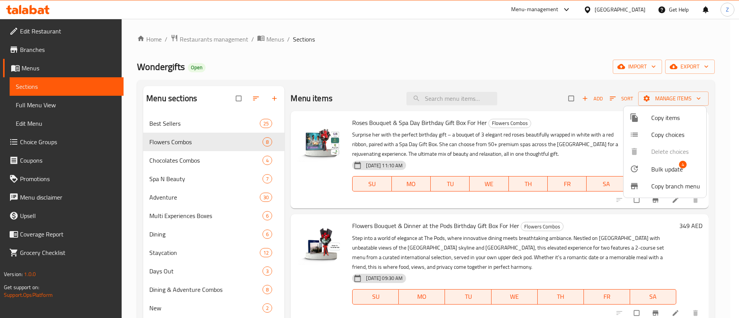
click at [659, 171] on span "Bulk update" at bounding box center [667, 169] width 32 height 9
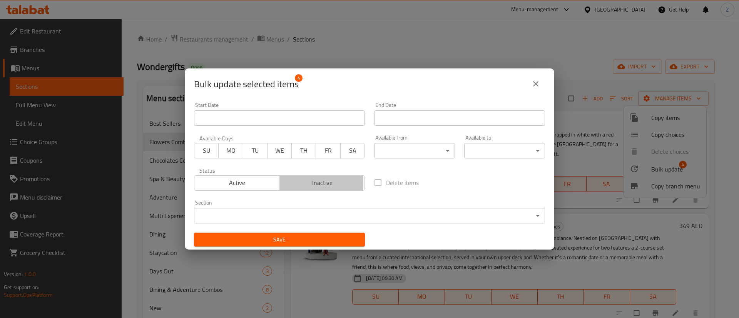
drag, startPoint x: 299, startPoint y: 184, endPoint x: 293, endPoint y: 199, distance: 16.9
click at [299, 185] on span "Inactive" at bounding box center [322, 182] width 79 height 11
click at [296, 240] on span "Save" at bounding box center [279, 240] width 159 height 10
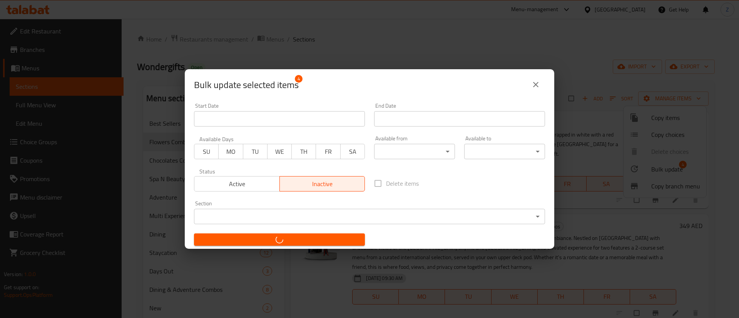
checkbox input "false"
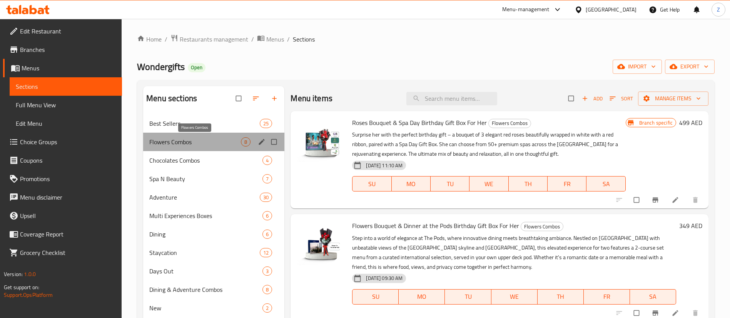
click at [178, 143] on span "Flowers Combos" at bounding box center [195, 141] width 92 height 9
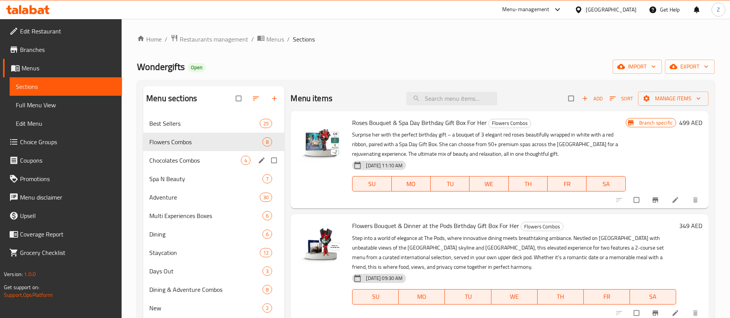
click at [187, 165] on div "Chocolates Combos 4" at bounding box center [213, 160] width 141 height 18
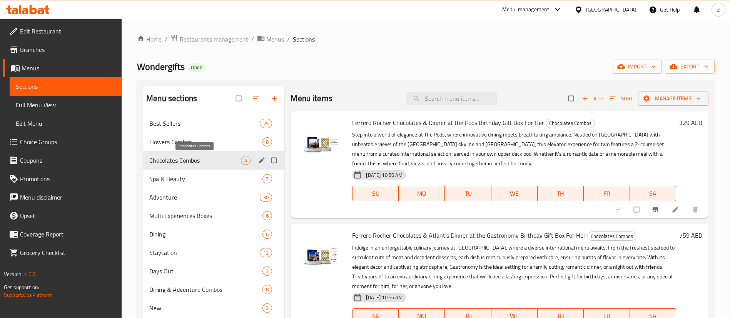
click at [194, 161] on span "Chocolates Combos" at bounding box center [195, 160] width 92 height 9
